Goal: Task Accomplishment & Management: Use online tool/utility

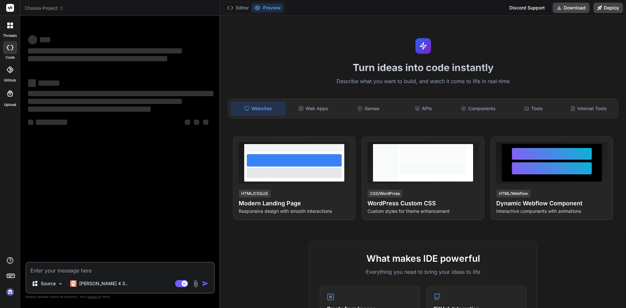
click at [59, 267] on textarea at bounding box center [119, 269] width 187 height 12
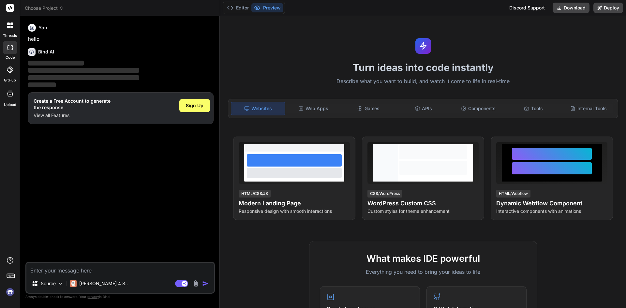
type textarea "x"
type textarea "Lorem ipsum do sitamet co adi , elit seddoeius t incididuntutlab e doloremagna …"
type textarea "x"
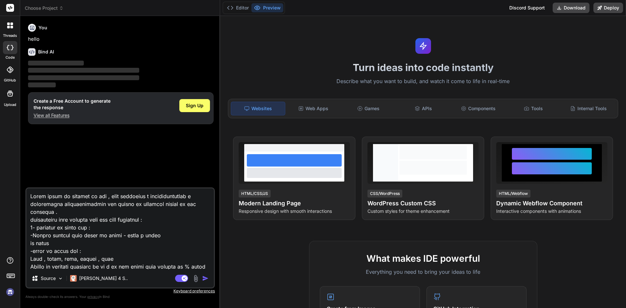
scroll to position [338, 0]
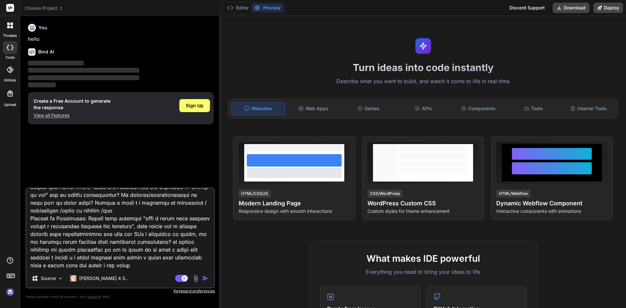
type textarea "Lorem ipsum do sitamet co adi , elit seddoeius t incididuntutlab e doloremagna …"
click at [205, 279] on img "button" at bounding box center [205, 278] width 7 height 7
click at [206, 277] on img "button" at bounding box center [205, 278] width 7 height 7
click at [198, 107] on span "Sign Up" at bounding box center [195, 105] width 18 height 7
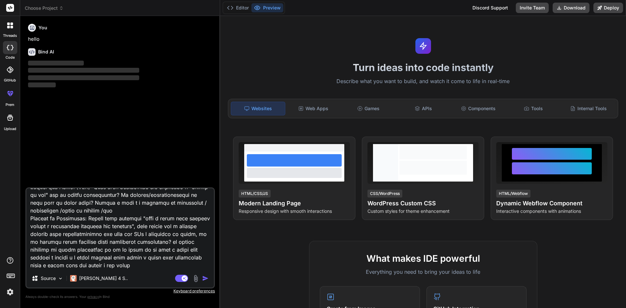
click at [125, 227] on textarea at bounding box center [119, 228] width 187 height 81
click at [205, 278] on img "button" at bounding box center [205, 278] width 7 height 7
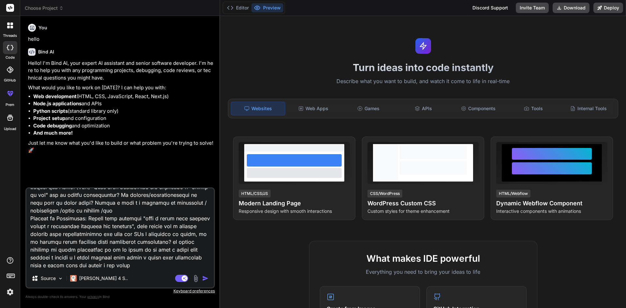
click at [205, 279] on img "button" at bounding box center [205, 278] width 7 height 7
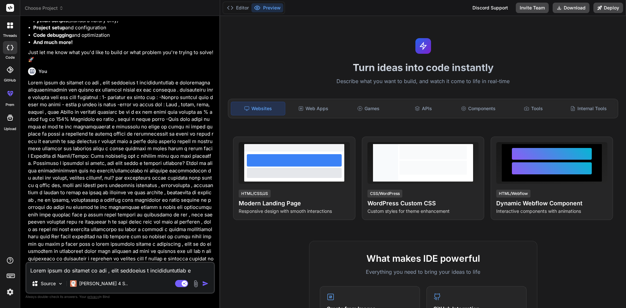
scroll to position [134, 0]
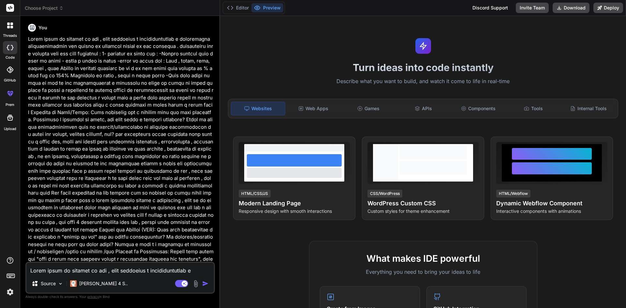
type textarea "x"
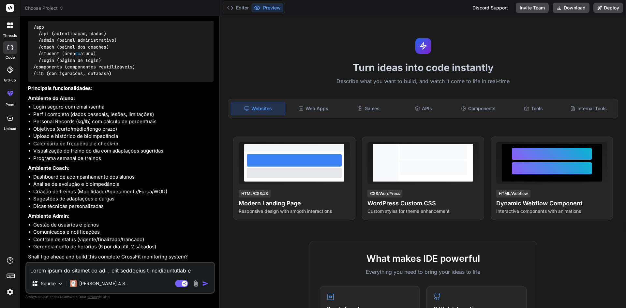
scroll to position [491, 0]
click at [129, 267] on textarea at bounding box center [119, 269] width 187 height 12
type textarea "s"
type textarea "x"
type textarea "si"
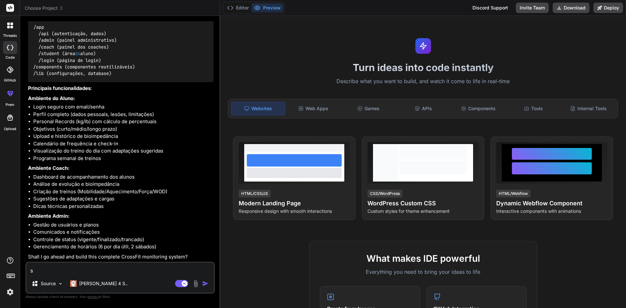
type textarea "x"
type textarea "sim"
type textarea "x"
type textarea "sim"
type textarea "x"
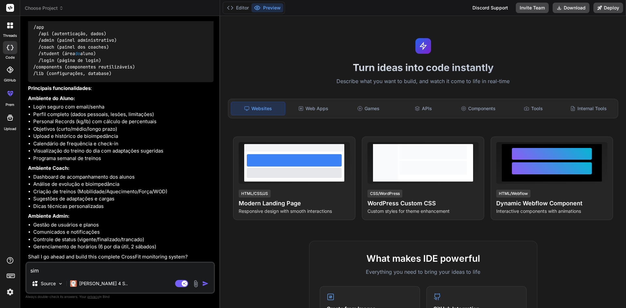
type textarea "sim v"
type textarea "x"
type textarea "sim va"
type textarea "x"
type textarea "sim vam"
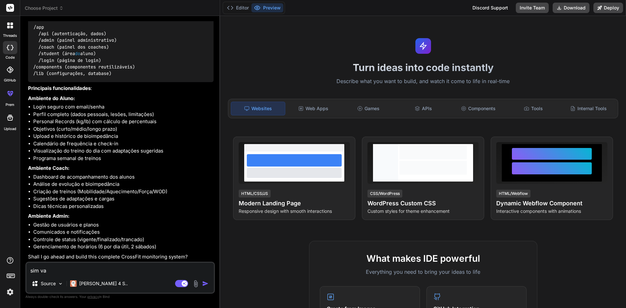
type textarea "x"
type textarea "sim vamo"
type textarea "x"
type textarea "sim vamos"
type textarea "x"
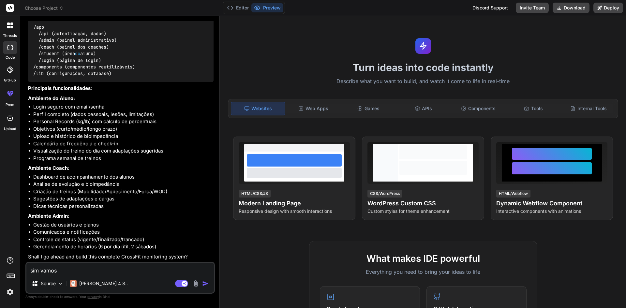
type textarea "sim vamos"
type textarea "x"
type textarea "sim vamos e"
type textarea "x"
type textarea "sim vamos em"
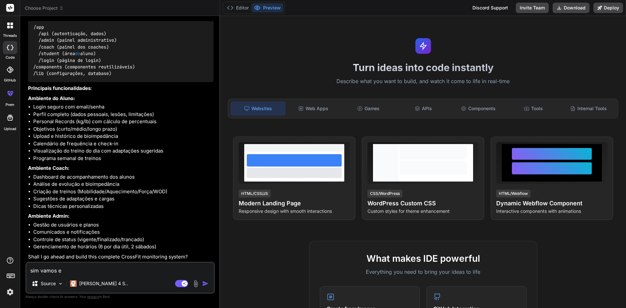
type textarea "x"
type textarea "sim vamos em"
type textarea "x"
type textarea "sim vamos em f"
type textarea "x"
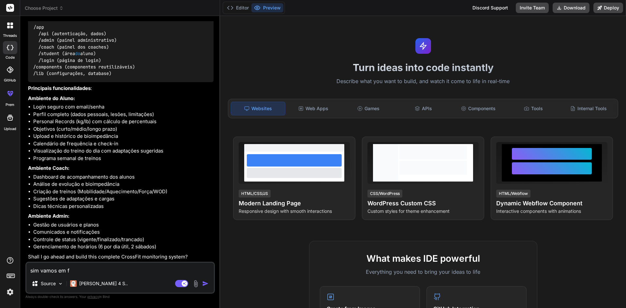
type textarea "sim vamos em fr"
type textarea "x"
type textarea "sim vamos em fre"
type textarea "x"
type textarea "sim vamos em fren"
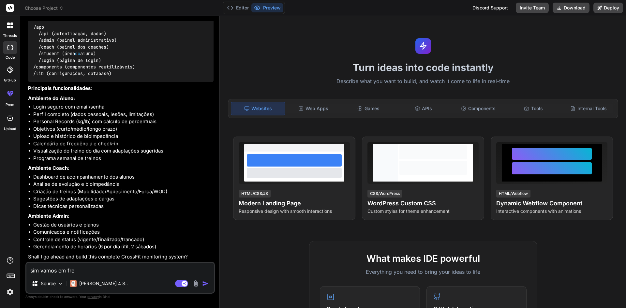
type textarea "x"
type textarea "sim vamos em frent"
type textarea "x"
type textarea "sim vamos em frente"
type textarea "x"
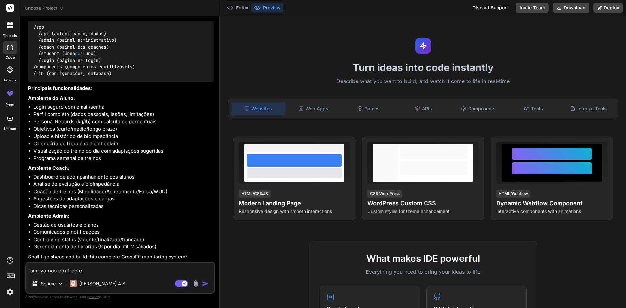
type textarea "sim vamos em frente"
type textarea "x"
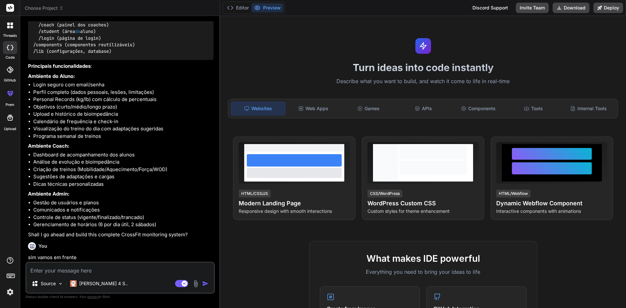
scroll to position [559, 0]
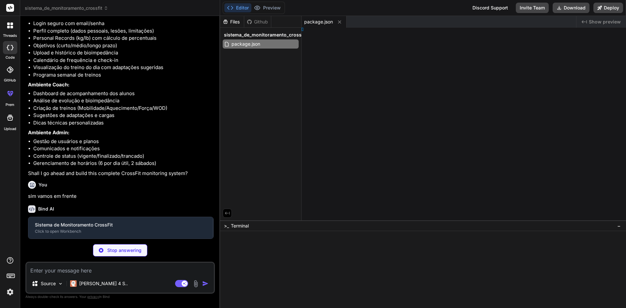
type textarea "x"
type textarea "xtConfig;"
type textarea "x"
type textarea ", }, }"
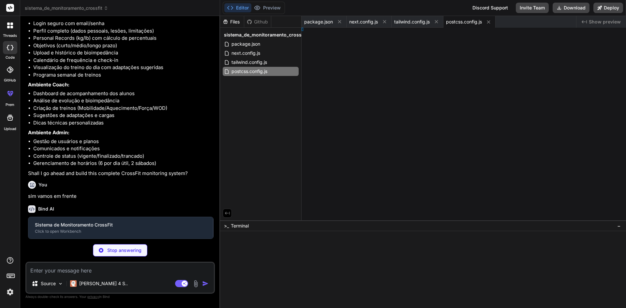
type textarea "x"
type textarea "-100; } }"
type textarea "x"
type textarea "l> ) }"
type textarea "x"
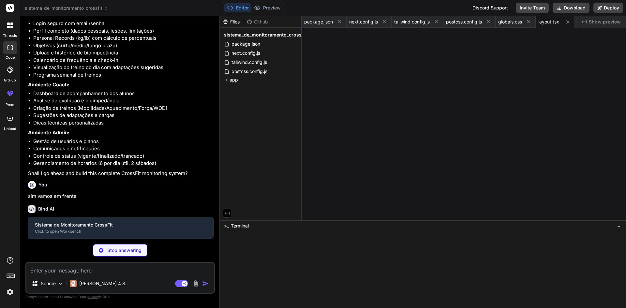
type textarea "b;"
type textarea "x"
type textarea "as POST }"
type textarea "x"
type textarea "ib/auth'"
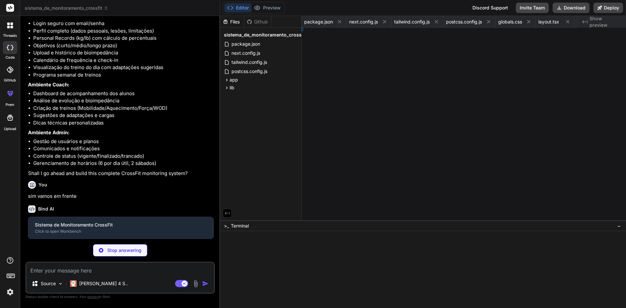
type textarea "x"
type textarea ") }"
type textarea "x"
type textarea ") }"
type textarea "x"
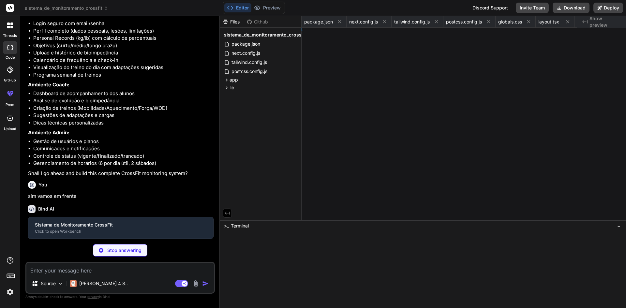
type textarea "x"
type textarea ") }"
type textarea "x"
type textarea ") }"
type textarea "x"
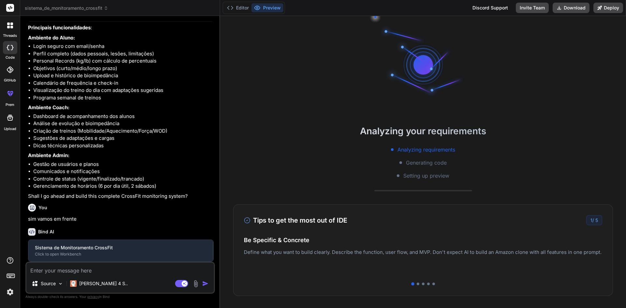
type textarea "<p className="text-sm text-purple-600">Conversão</p> </div> </div> </div> </div…"
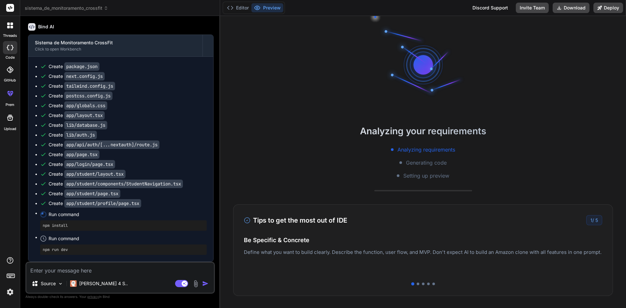
scroll to position [757, 0]
type textarea "x"
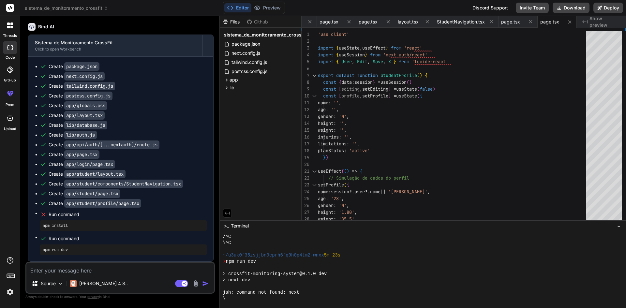
scroll to position [130, 0]
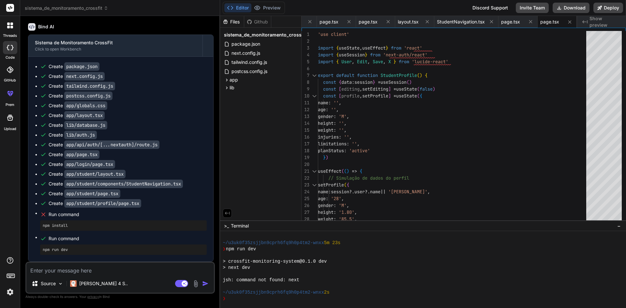
click at [113, 265] on textarea at bounding box center [119, 269] width 187 height 12
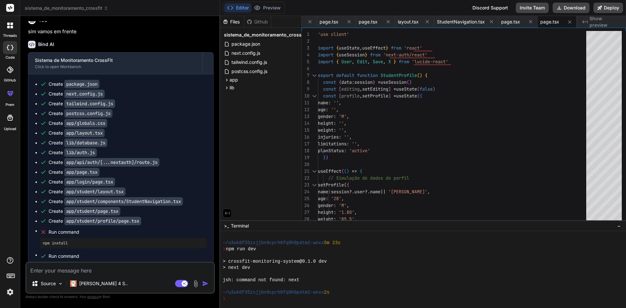
scroll to position [757, 0]
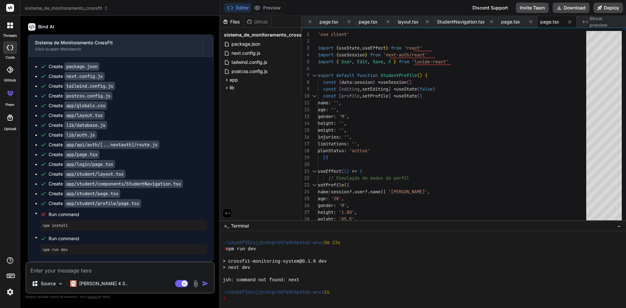
click at [131, 267] on textarea at bounding box center [119, 269] width 187 height 12
click at [99, 268] on textarea at bounding box center [119, 269] width 187 height 12
click at [38, 223] on ul "Create package.json Create next.config.js Create tailwind.config.js Create post…" at bounding box center [121, 159] width 172 height 192
click at [55, 226] on pre "npm install" at bounding box center [123, 225] width 161 height 5
click at [109, 269] on textarea at bounding box center [119, 269] width 187 height 12
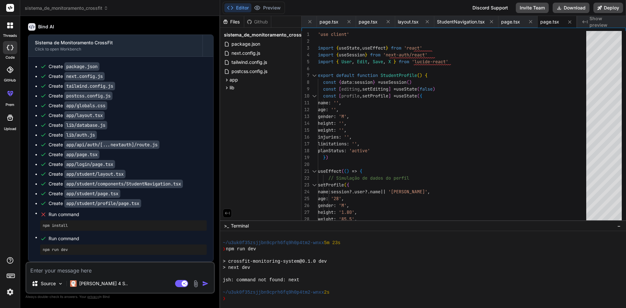
click at [117, 267] on textarea at bounding box center [119, 269] width 187 height 12
type textarea "t"
type textarea "x"
type textarea "ti"
type textarea "x"
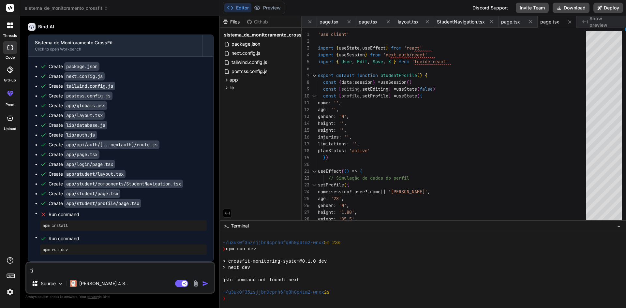
type textarea "tiv"
type textarea "x"
type textarea "tive"
type textarea "x"
type textarea "tivem"
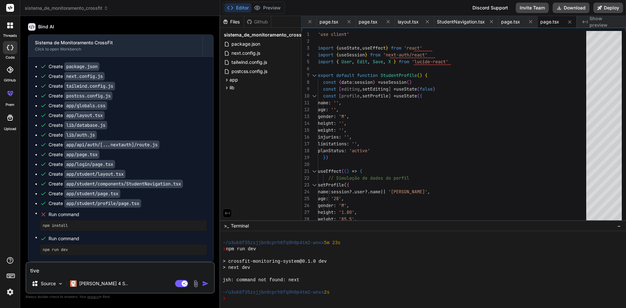
type textarea "x"
type textarea "tivemo"
type textarea "x"
type textarea "tivemos"
type textarea "x"
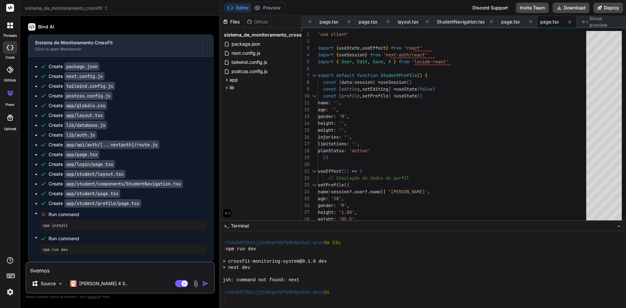
type textarea "tivemos"
type textarea "x"
type textarea "tivemos a"
type textarea "x"
type textarea "tivemos al"
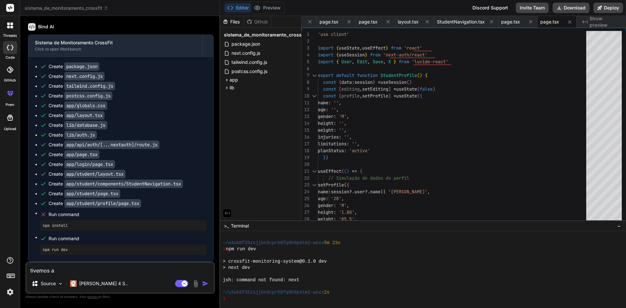
type textarea "x"
type textarea "tivemos alg"
type textarea "x"
type textarea "tivemos algu"
type textarea "x"
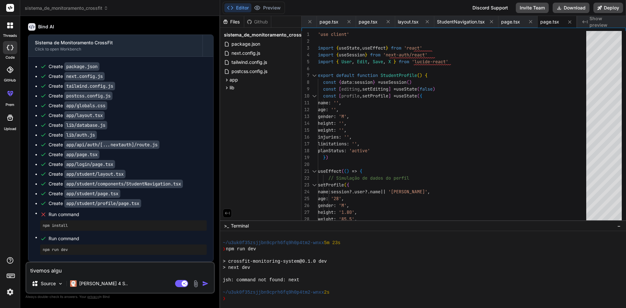
type textarea "tivemos algum"
type textarea "x"
type textarea "tivemos algum"
type textarea "x"
type textarea "tivemos algum e"
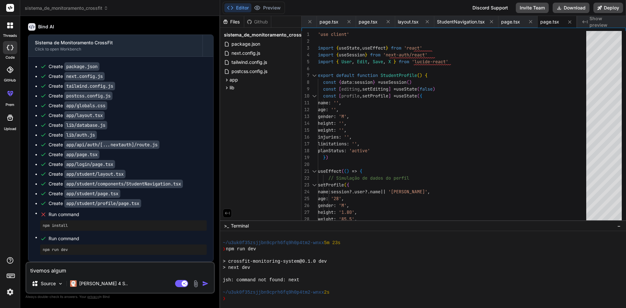
type textarea "x"
type textarea "tivemos algum er"
type textarea "x"
type textarea "tivemos algum err"
type textarea "x"
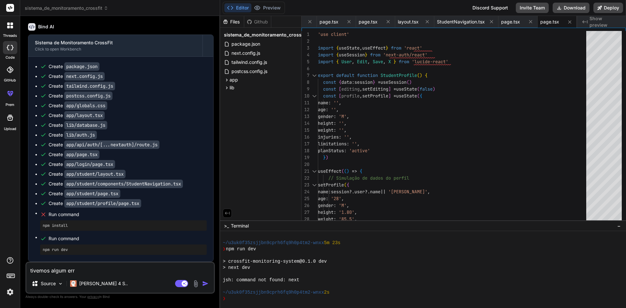
type textarea "tivemos algum erro"
type textarea "x"
type textarea "tivemos algum erro?"
type textarea "x"
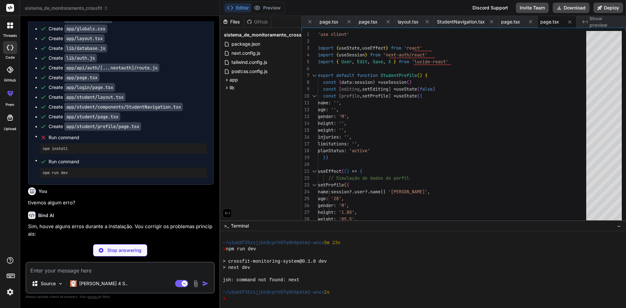
scroll to position [824, 0]
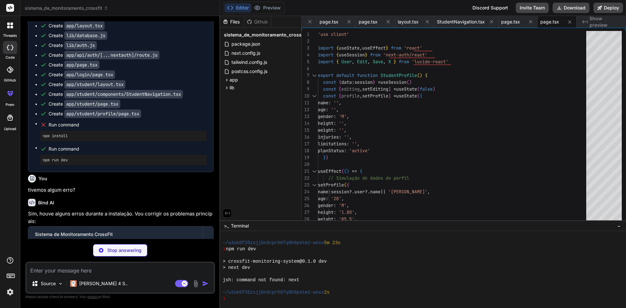
type textarea "x"
type textarea "<SessionProvider> {children} </SessionProvider> ) }"
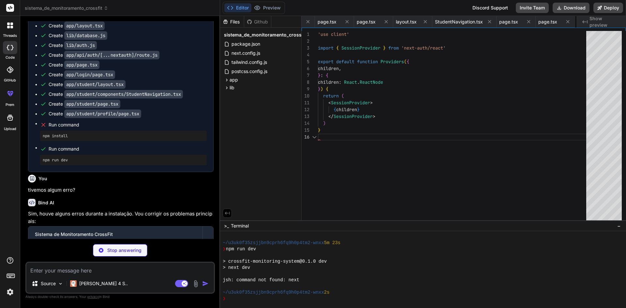
scroll to position [0, 423]
type textarea "x"
type textarea "{children} </Providers> </body> </html> ) }"
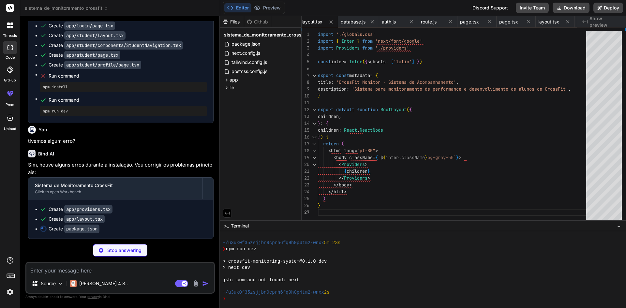
scroll to position [895, 0]
type textarea "x"
type textarea ""eslint": "^8", "eslint-config-next": "13.5.1", "typescript": "^5" } }"
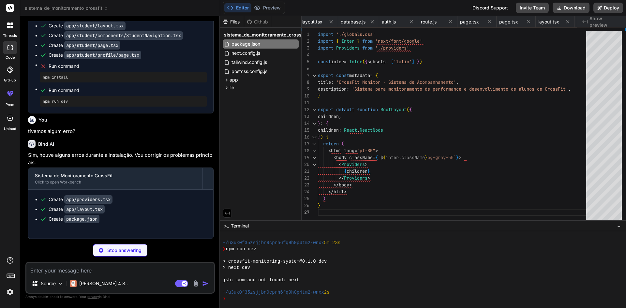
type textarea "x"
type textarea "const db = new MockDatabase(); export default db;"
type textarea "x"
type textarea "<div className="min-h-screen bg-gray-50"> <StudentNavigation /> <main className…"
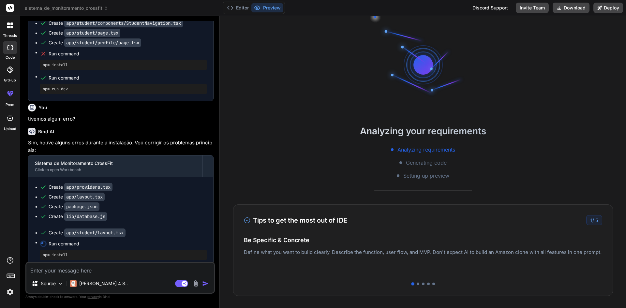
scroll to position [223, 0]
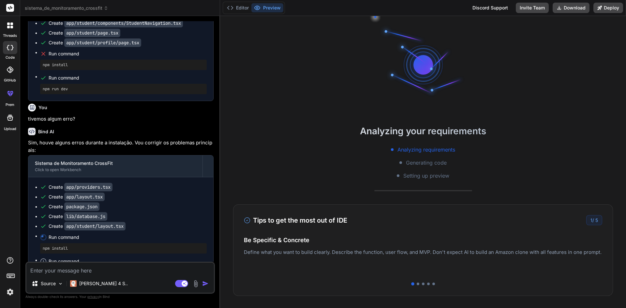
type textarea "x"
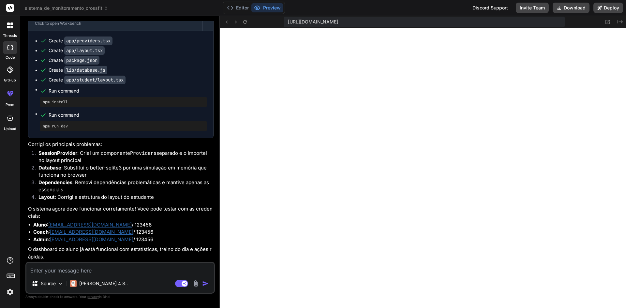
scroll to position [427, 0]
click at [92, 266] on textarea at bounding box center [119, 269] width 187 height 12
type textarea "o"
type textarea "x"
type textarea "o"
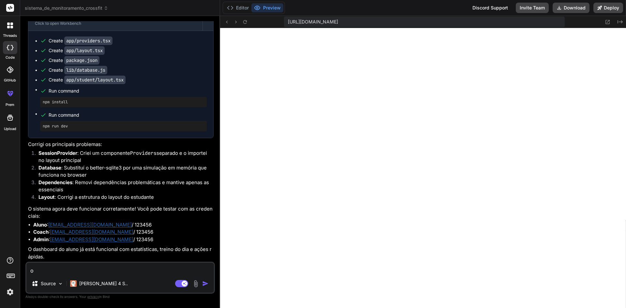
type textarea "x"
type textarea "o a"
type textarea "x"
type textarea "o am"
type textarea "x"
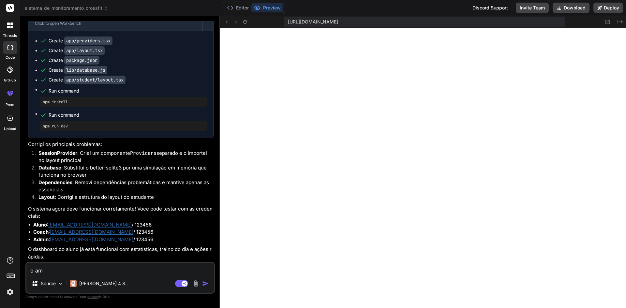
type textarea "o amb"
type textarea "x"
type textarea "o ambi"
type textarea "x"
type textarea "o ambie"
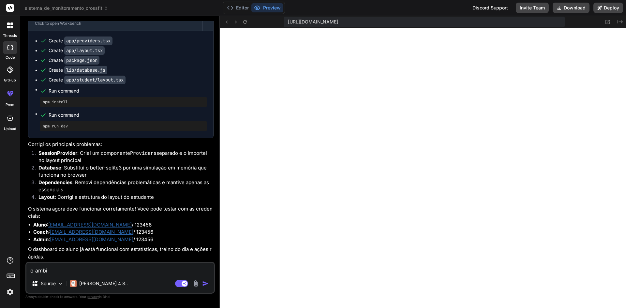
type textarea "x"
type textarea "o [MEDICAL_DATA]"
type textarea "x"
type textarea "o ambient"
type textarea "x"
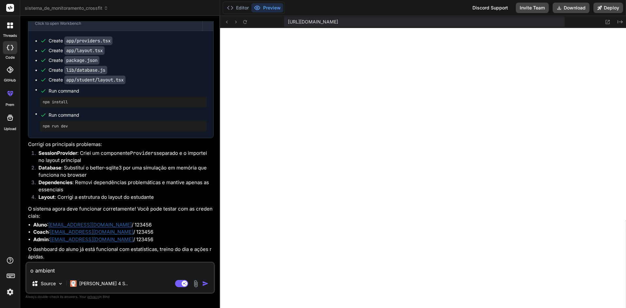
type textarea "o ambiente"
type textarea "x"
type textarea "o ambiente"
type textarea "x"
type textarea "o ambiente n"
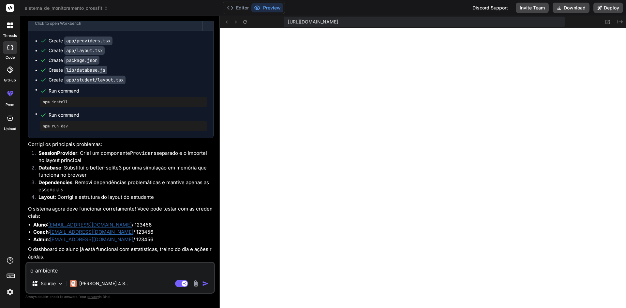
type textarea "x"
type textarea "o ambiente na"
type textarea "x"
type textarea "o ambiente nao"
type textarea "x"
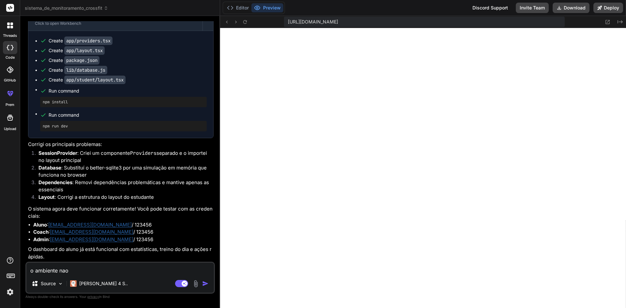
type textarea "o ambiente nao"
type textarea "x"
type textarea "o ambiente nao r"
type textarea "x"
type textarea "o ambiente nao ro"
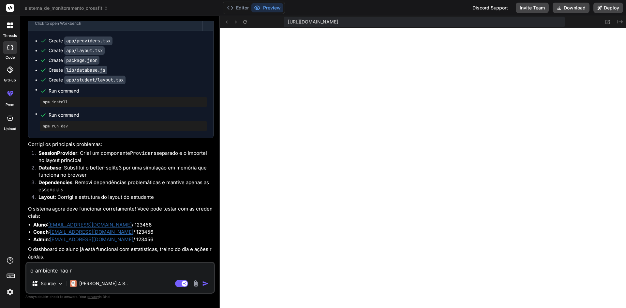
type textarea "x"
type textarea "o ambiente nao rod"
type textarea "x"
type textarea "o ambiente nao roda"
type textarea "x"
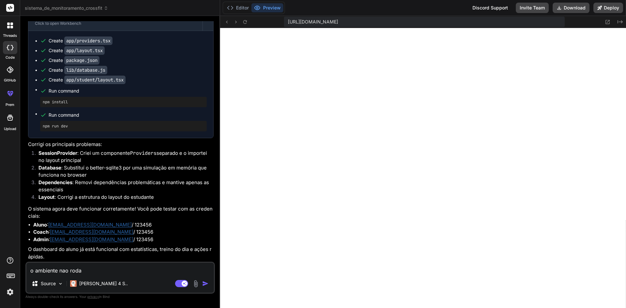
type textarea "o ambiente nao roda"
type textarea "x"
type textarea "o ambiente nao roda e"
type textarea "x"
type textarea "o ambiente nao roda em"
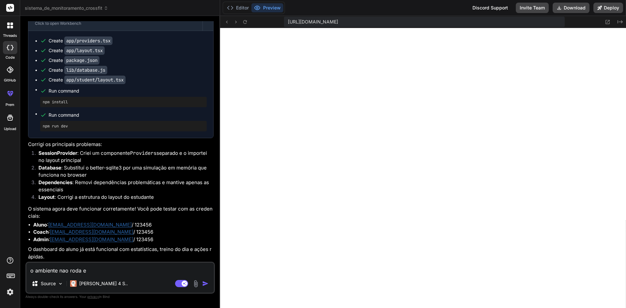
type textarea "x"
type textarea "o ambiente nao roda em"
type textarea "x"
type textarea "o ambiente nao roda em p"
type textarea "x"
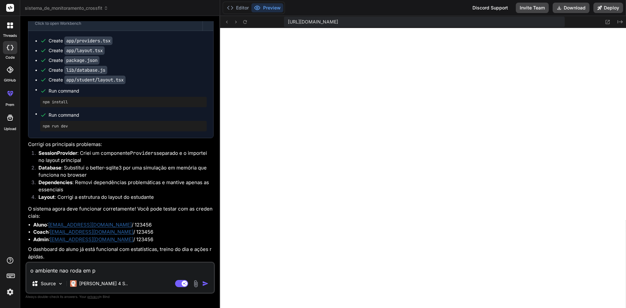
type textarea "o ambiente nao roda em pr"
type textarea "x"
type textarea "o ambiente nao roda em pre"
type textarea "x"
type textarea "o ambiente nao roda em prev"
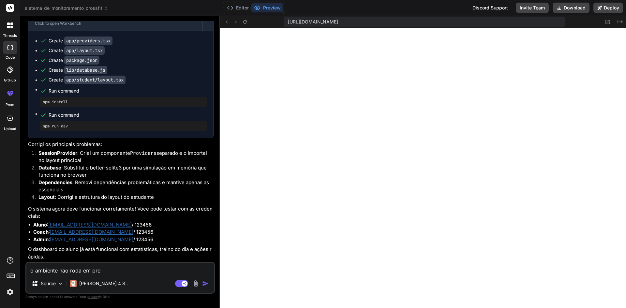
type textarea "x"
type textarea "o ambiente nao roda em previ"
type textarea "x"
type textarea "o ambiente nao roda em previe"
type textarea "x"
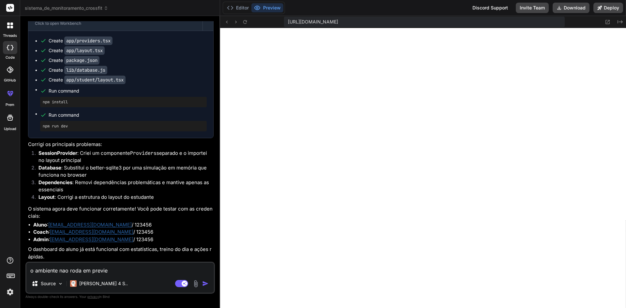
type textarea "o ambiente nao roda em preview"
type textarea "x"
type textarea "o ambiente nao roda em preview"
type textarea "x"
type textarea "o ambiente nao roda em preview t"
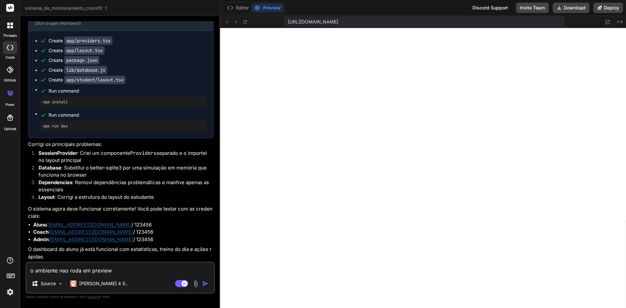
type textarea "x"
type textarea "o ambiente nao roda em preview te"
type textarea "x"
type textarea "o ambiente nao roda em preview tem"
type textarea "x"
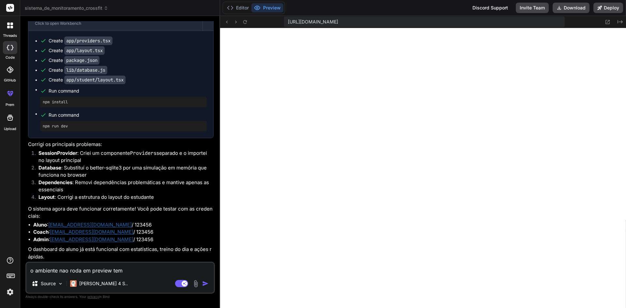
type textarea "o ambiente nao roda em preview temo"
type textarea "x"
type textarea "o ambiente nao roda em preview temos"
type textarea "x"
type textarea "o ambiente nao roda em preview temos"
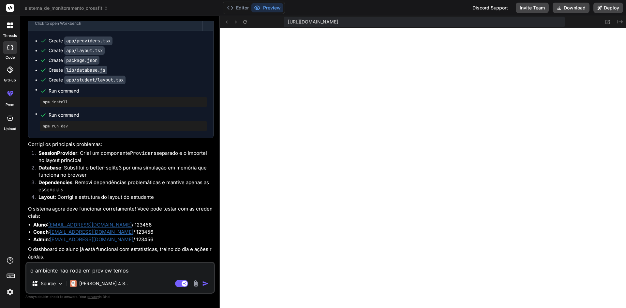
type textarea "x"
type textarea "o ambiente nao roda em preview temos m"
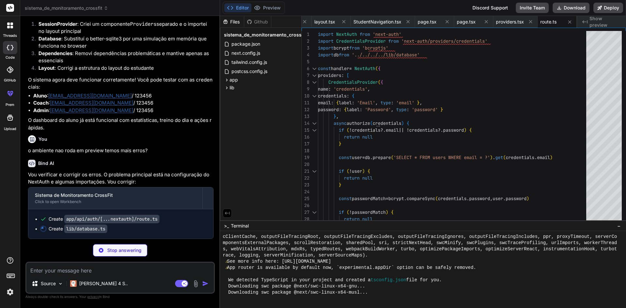
scroll to position [1193, 0]
drag, startPoint x: 78, startPoint y: 179, endPoint x: 161, endPoint y: 182, distance: 82.8
click at [161, 182] on p "Vou verificar e corrigir os erros. O problema principal está na configuração do…" at bounding box center [120, 178] width 185 height 15
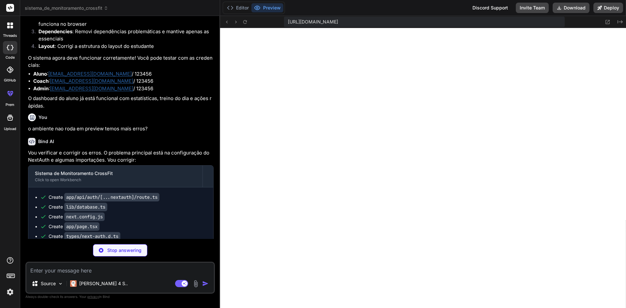
scroll to position [495, 0]
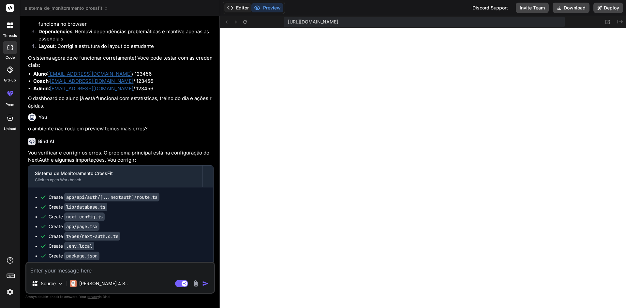
click at [240, 7] on button "Editor" at bounding box center [237, 7] width 27 height 9
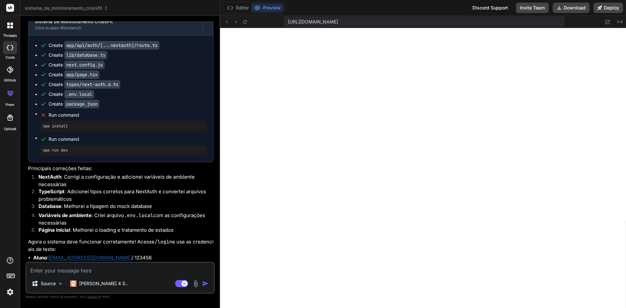
scroll to position [1653, 0]
click at [607, 21] on icon at bounding box center [607, 22] width 6 height 6
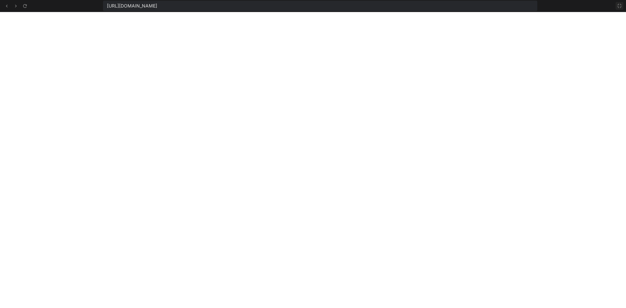
click at [619, 7] on icon at bounding box center [619, 5] width 5 height 5
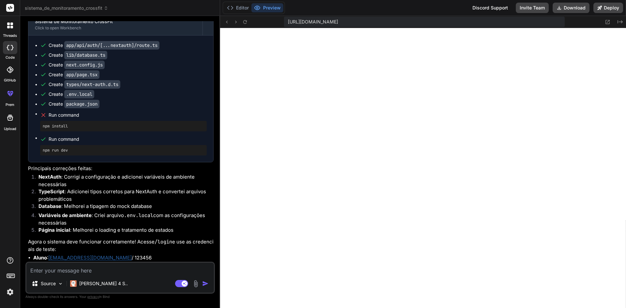
click at [584, 23] on div "[URL][DOMAIN_NAME] Created with Pixso." at bounding box center [423, 22] width 406 height 12
click at [247, 22] on icon at bounding box center [245, 22] width 6 height 6
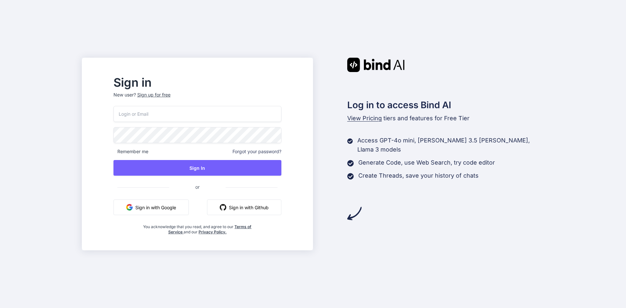
click at [170, 206] on button "Sign in with Google" at bounding box center [150, 207] width 75 height 16
